Goal: Find specific page/section: Find specific page/section

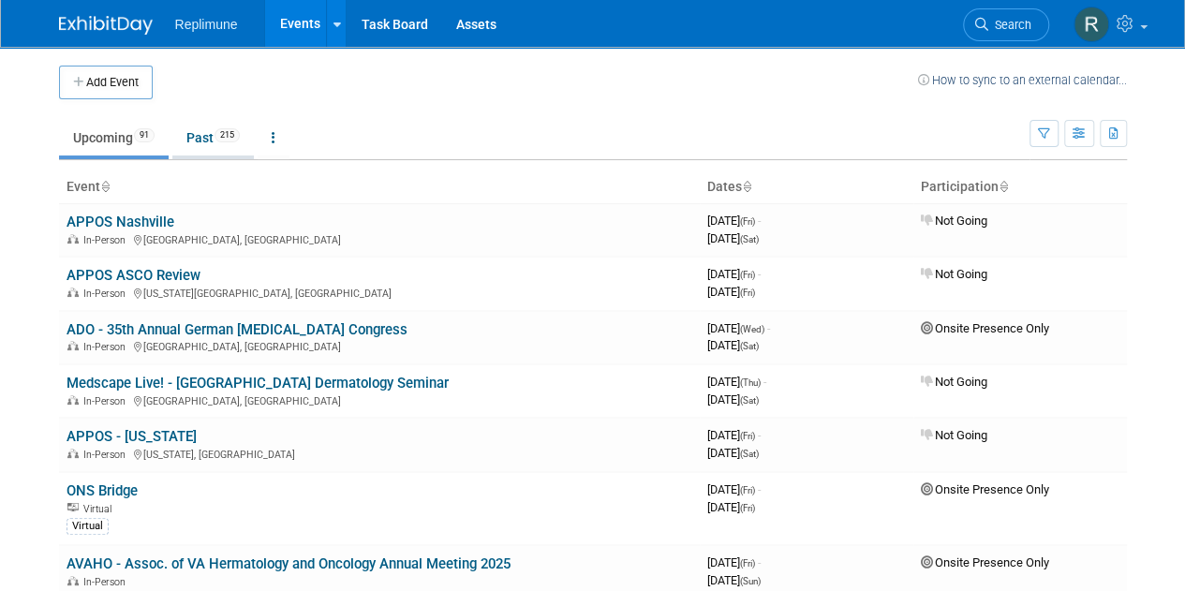
click at [194, 142] on link "Past 215" at bounding box center [212, 138] width 81 height 36
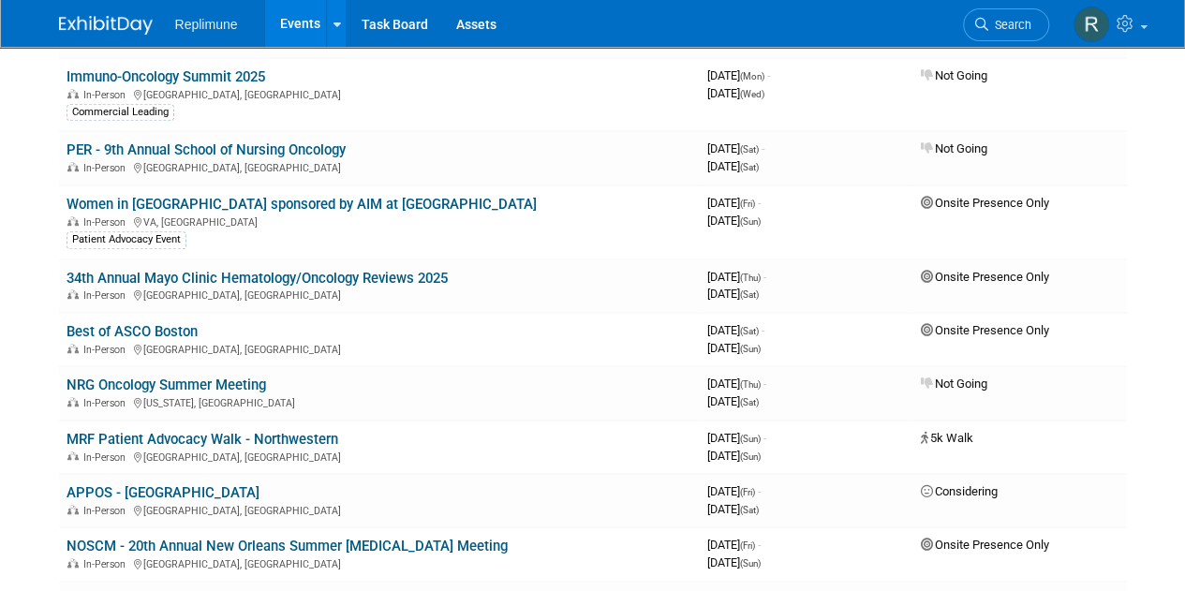
scroll to position [487, 0]
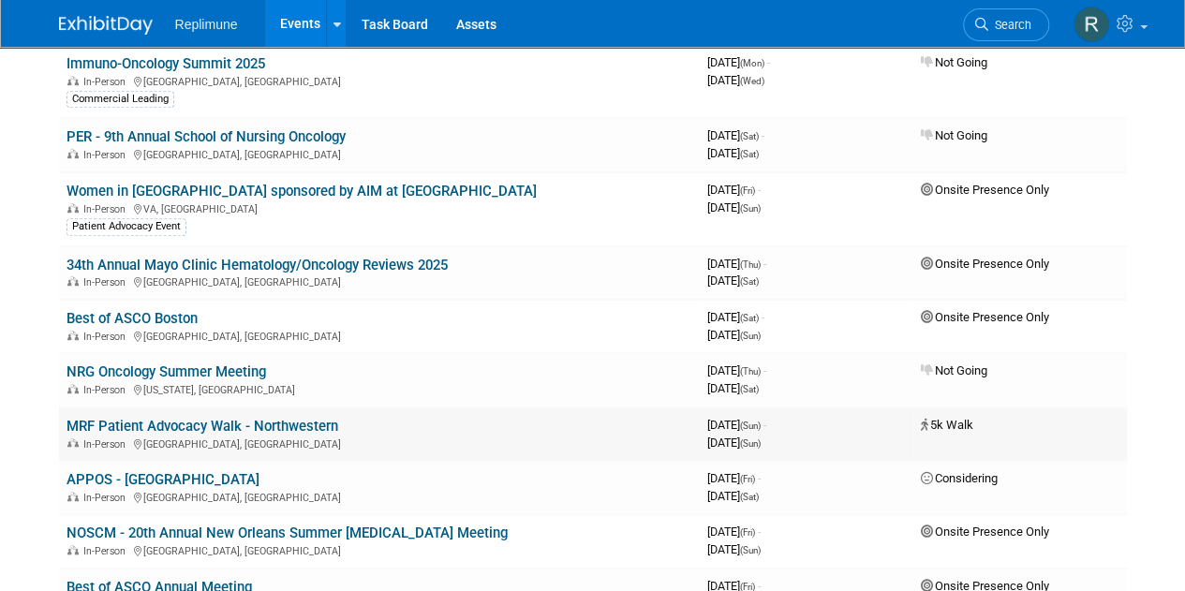
click at [283, 421] on link "MRF Patient Advocacy Walk - Northwestern" at bounding box center [202, 426] width 272 height 17
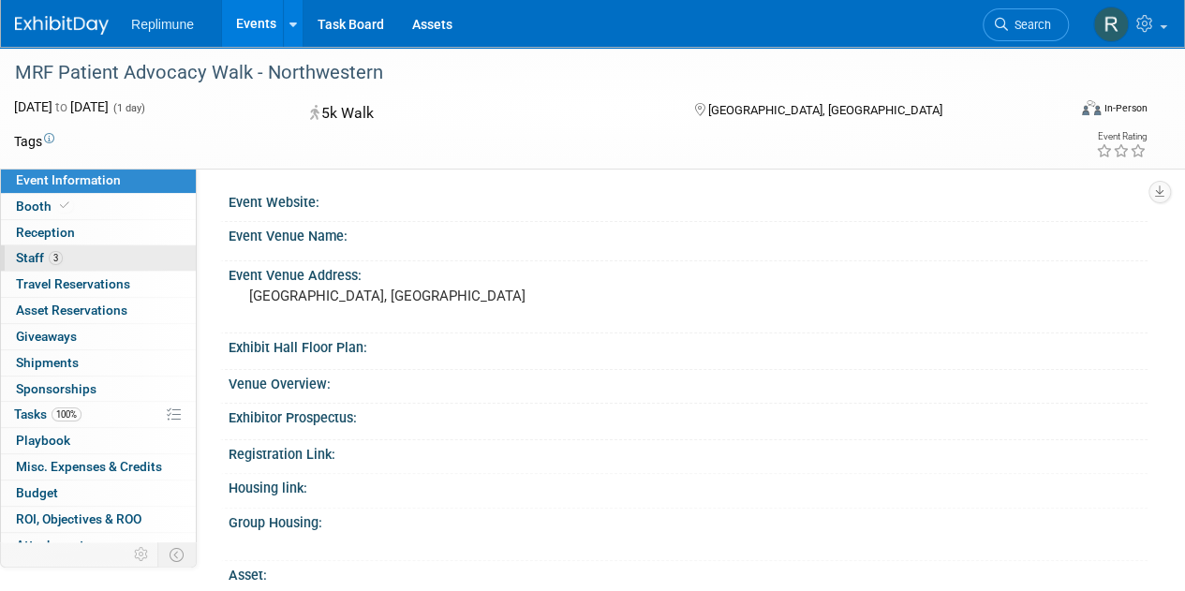
click at [112, 254] on link "3 Staff 3" at bounding box center [98, 257] width 195 height 25
